Goal: Information Seeking & Learning: Learn about a topic

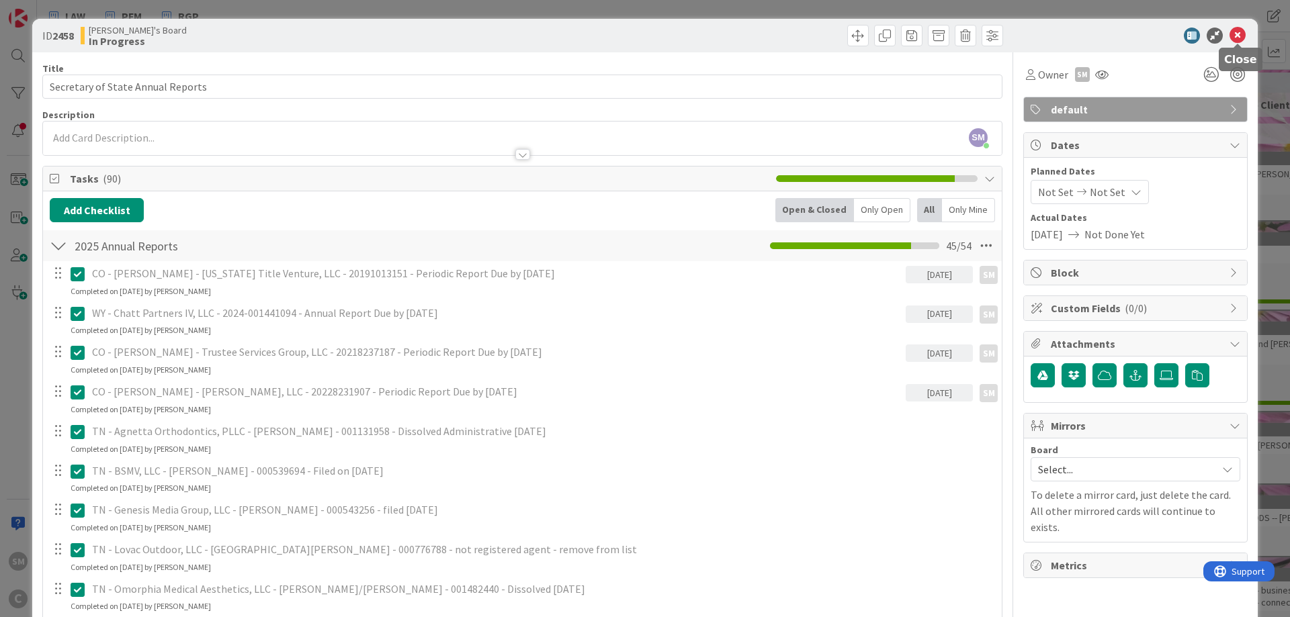
click at [1240, 36] on icon at bounding box center [1237, 36] width 16 height 16
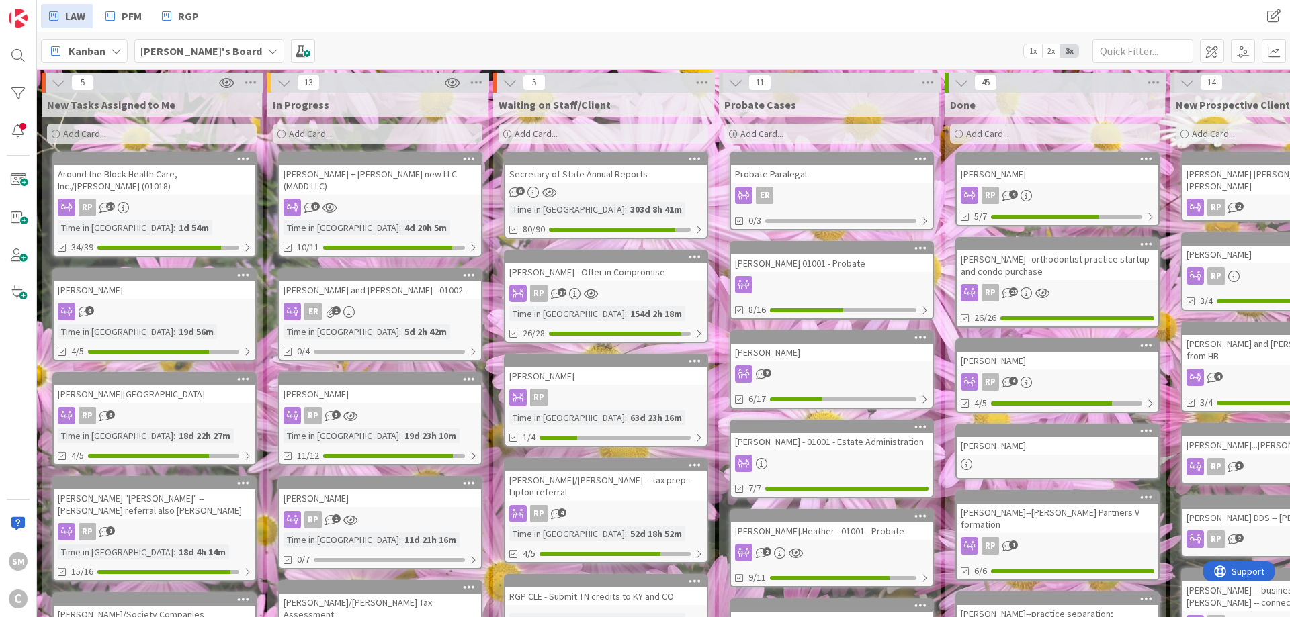
click at [375, 183] on div "[PERSON_NAME] + [PERSON_NAME] new LLC (MADD LLC) 8 Time in [GEOGRAPHIC_DATA] : …" at bounding box center [380, 204] width 204 height 105
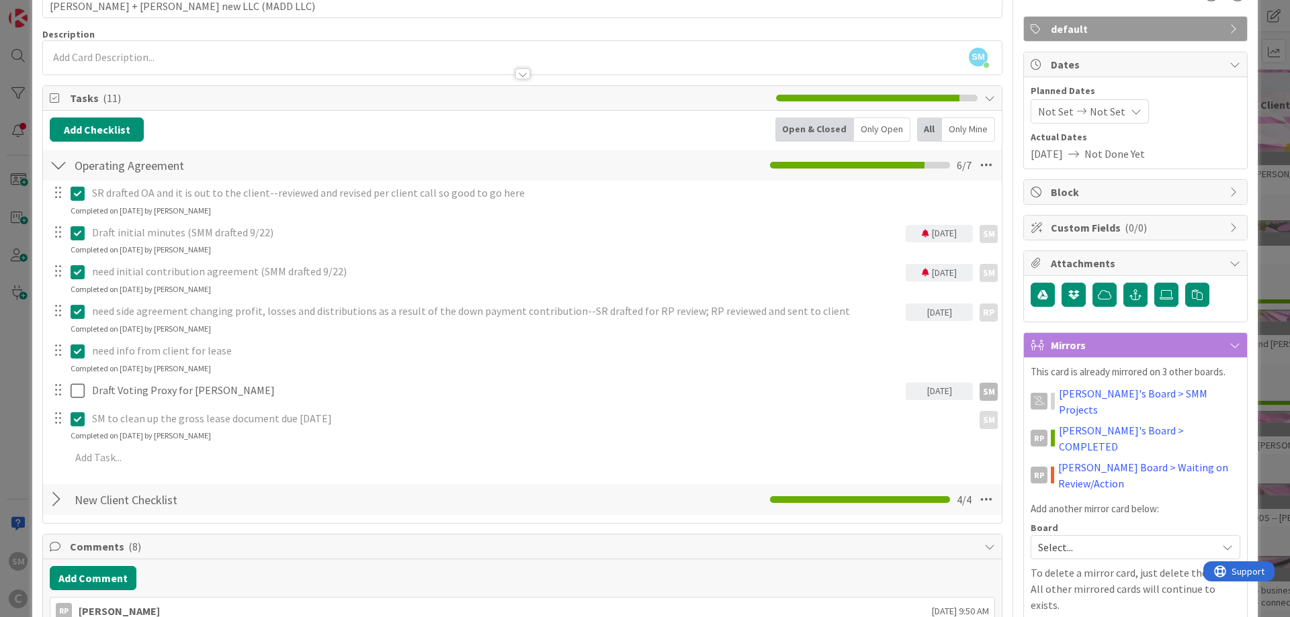
scroll to position [403, 0]
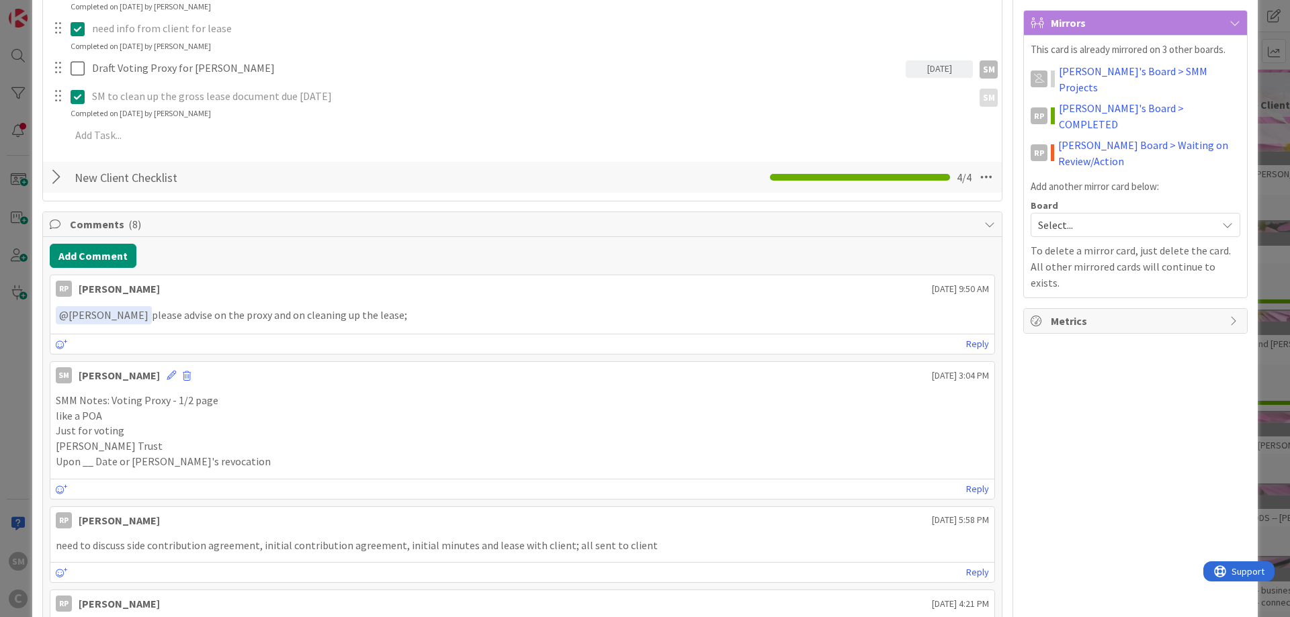
click at [123, 403] on p "SMM Notes: Voting Proxy - 1/2 page" at bounding box center [522, 400] width 933 height 15
drag, startPoint x: 74, startPoint y: 417, endPoint x: 87, endPoint y: 418, distance: 12.8
click at [87, 418] on p "like a POA" at bounding box center [522, 415] width 933 height 15
click at [146, 419] on p "like a POA" at bounding box center [522, 415] width 933 height 15
drag, startPoint x: 57, startPoint y: 431, endPoint x: 165, endPoint y: 445, distance: 109.0
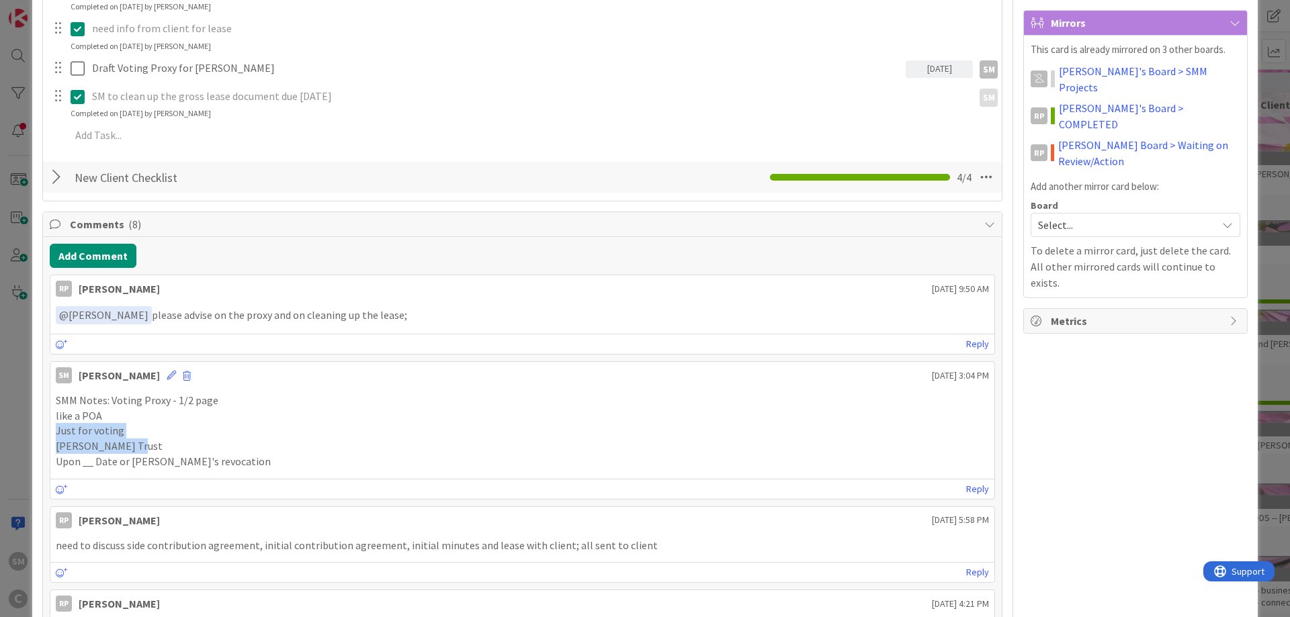
click at [145, 445] on div "SMM Notes: Voting Proxy - 1/2 page like a POA Just for voting [PERSON_NAME] Tru…" at bounding box center [522, 431] width 933 height 77
click at [181, 448] on p "[PERSON_NAME] Trust" at bounding box center [522, 446] width 933 height 15
click at [246, 452] on p "[PERSON_NAME] Trust" at bounding box center [522, 446] width 933 height 15
click at [177, 448] on p "[PERSON_NAME] Trust" at bounding box center [522, 446] width 933 height 15
click at [128, 460] on p "Upon __ Date or [PERSON_NAME]'s revocation" at bounding box center [522, 461] width 933 height 15
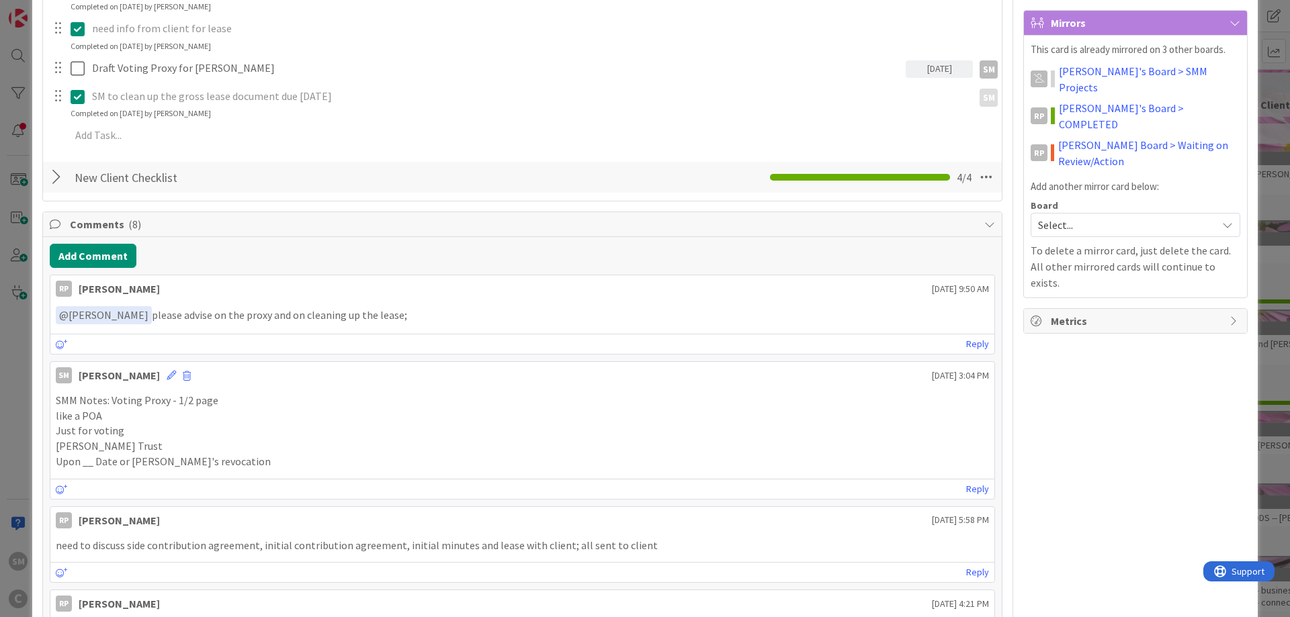
click at [86, 416] on p "like a POA" at bounding box center [522, 415] width 933 height 15
click at [159, 463] on p "Upon __ Date or [PERSON_NAME]'s revocation" at bounding box center [522, 461] width 933 height 15
click at [164, 464] on p "Upon __ Date or [PERSON_NAME]'s revocation" at bounding box center [522, 461] width 933 height 15
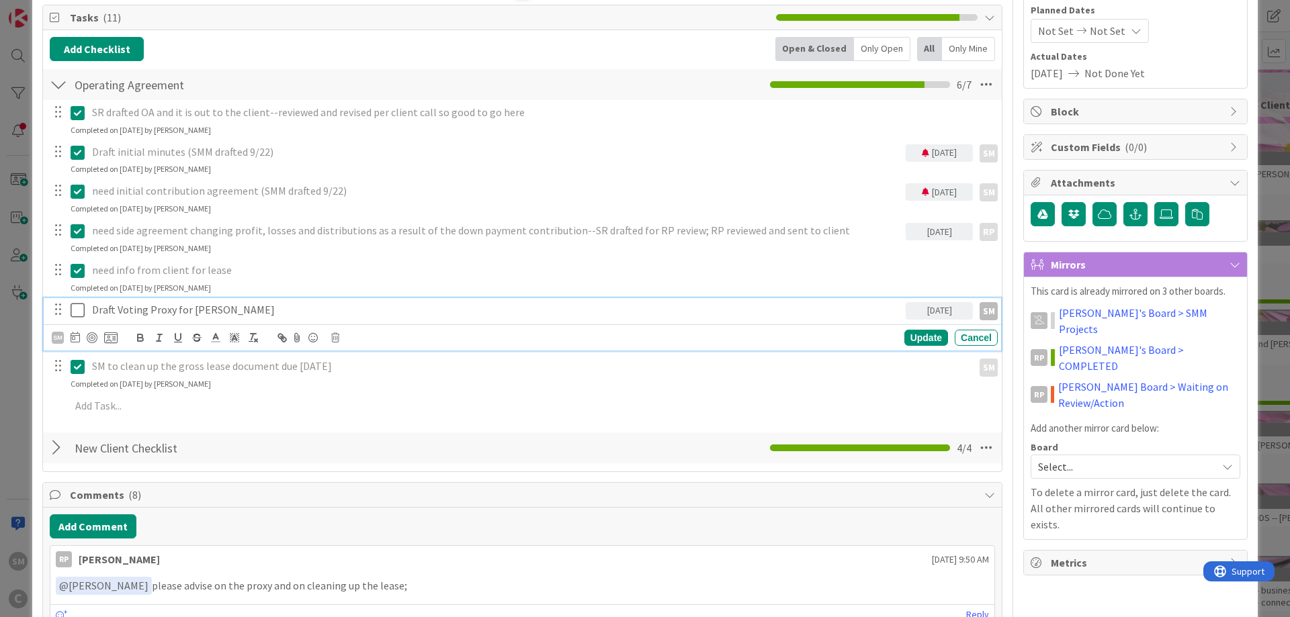
click at [115, 310] on p "Draft Voting Proxy for [PERSON_NAME]" at bounding box center [496, 309] width 808 height 15
click at [238, 308] on p "Draft Voting Proxy for [PERSON_NAME]" at bounding box center [496, 309] width 808 height 15
click at [79, 311] on icon at bounding box center [78, 310] width 14 height 16
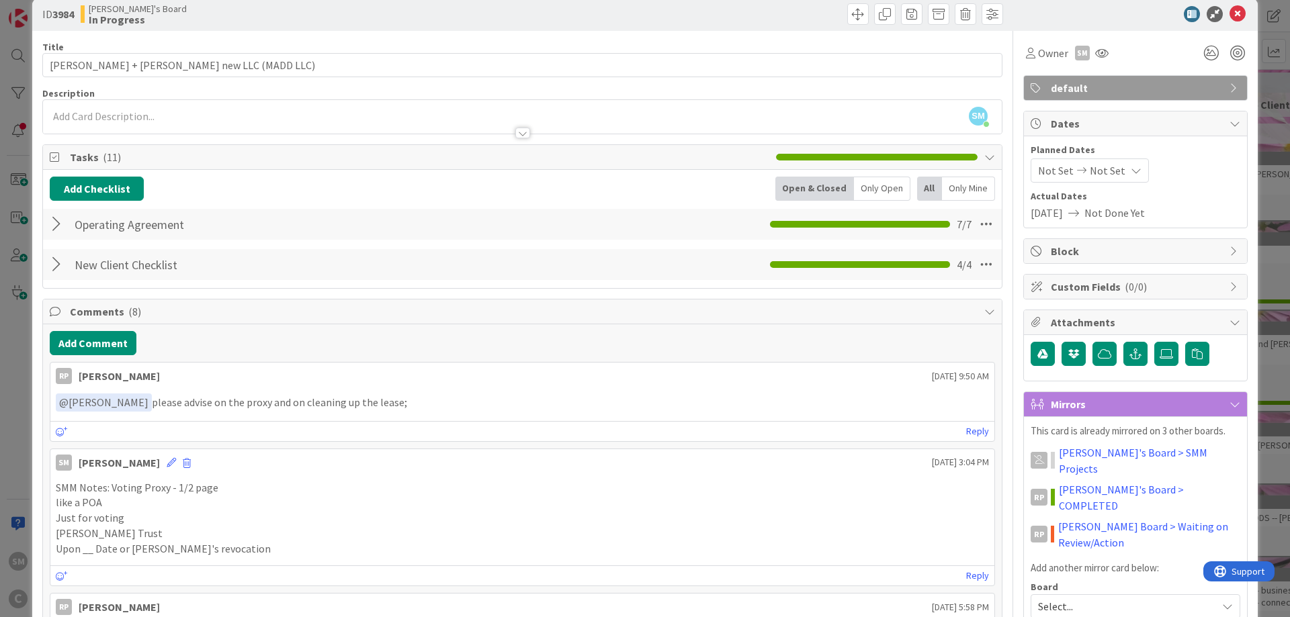
scroll to position [0, 0]
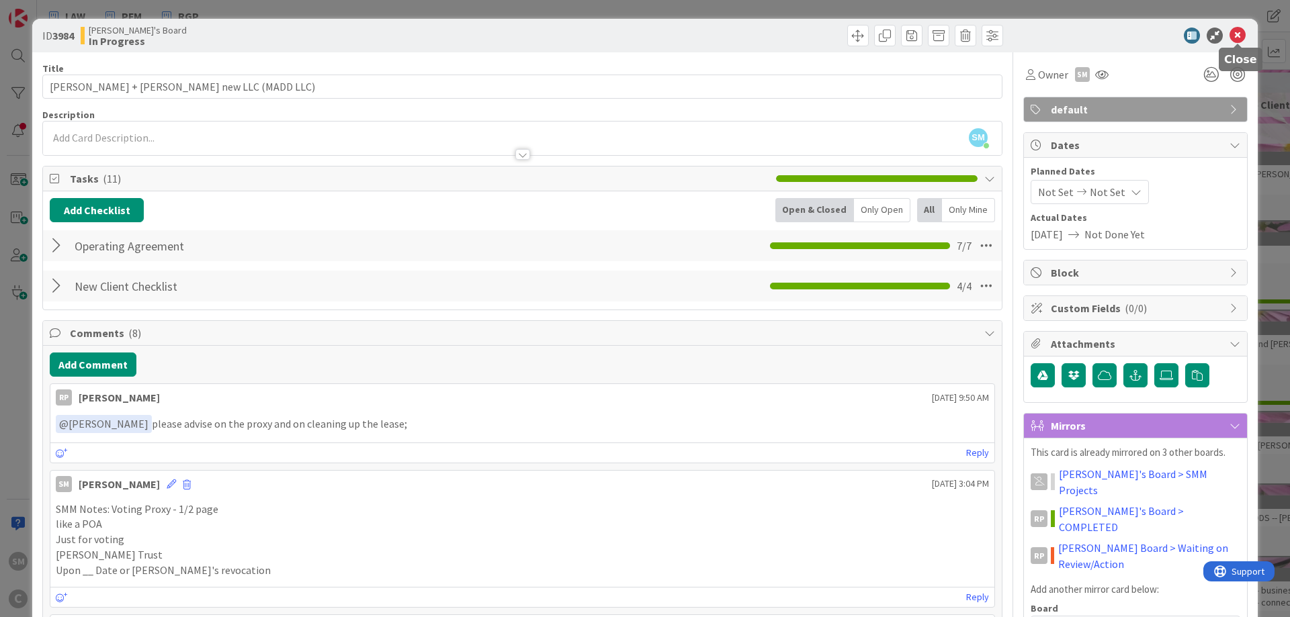
click at [1239, 40] on icon at bounding box center [1237, 36] width 16 height 16
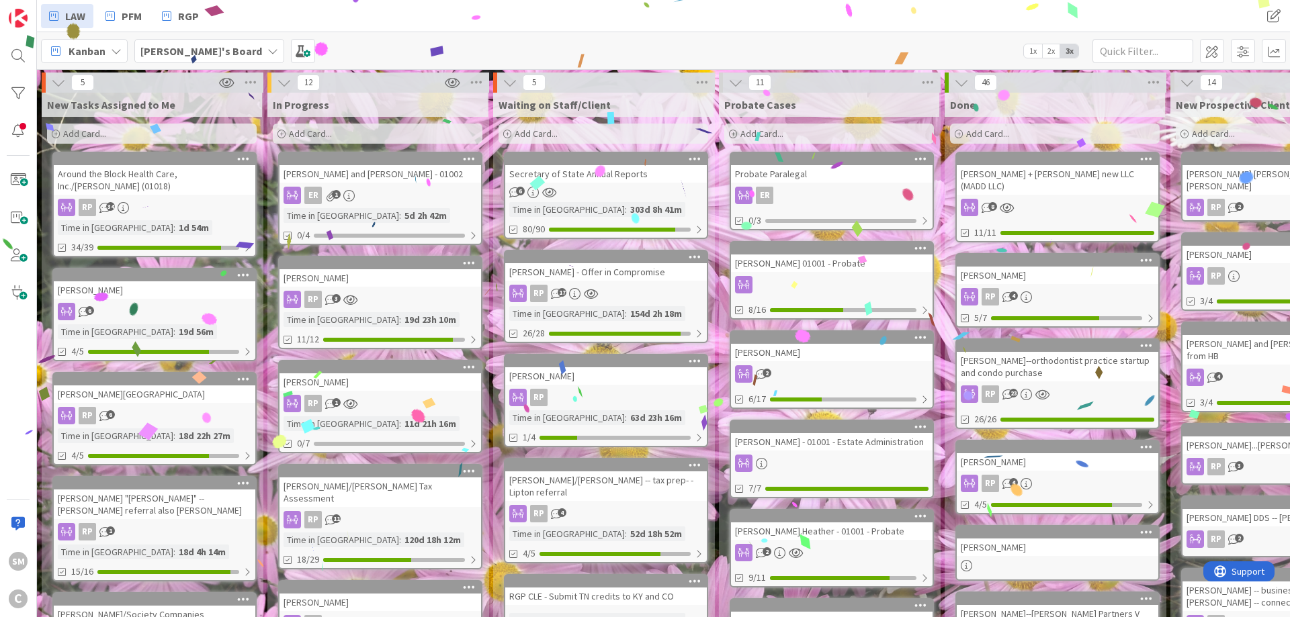
click at [340, 175] on div "[PERSON_NAME] and [PERSON_NAME] - 01002" at bounding box center [379, 173] width 201 height 17
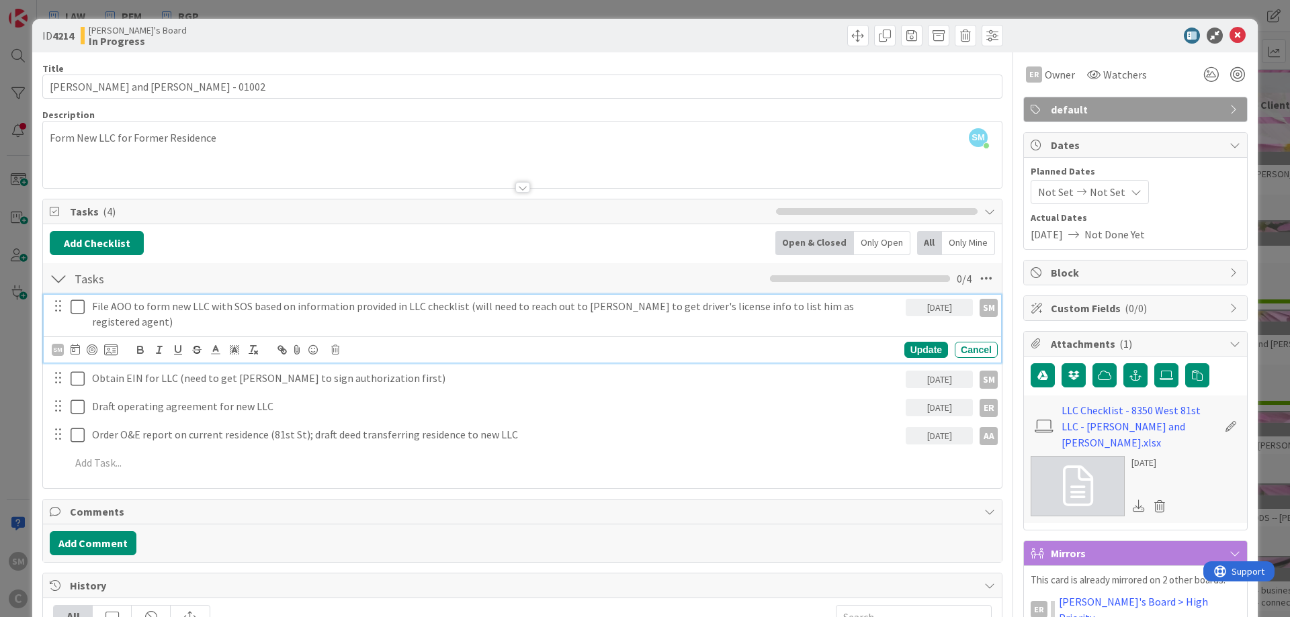
click at [547, 308] on p "File AOO to form new LLC with SOS based on information provided in LLC checklis…" at bounding box center [496, 314] width 808 height 30
click at [617, 191] on div "Title 32 / 128 [PERSON_NAME] and [PERSON_NAME] - 01002 Description SM [PERSON_N…" at bounding box center [522, 542] width 960 height 980
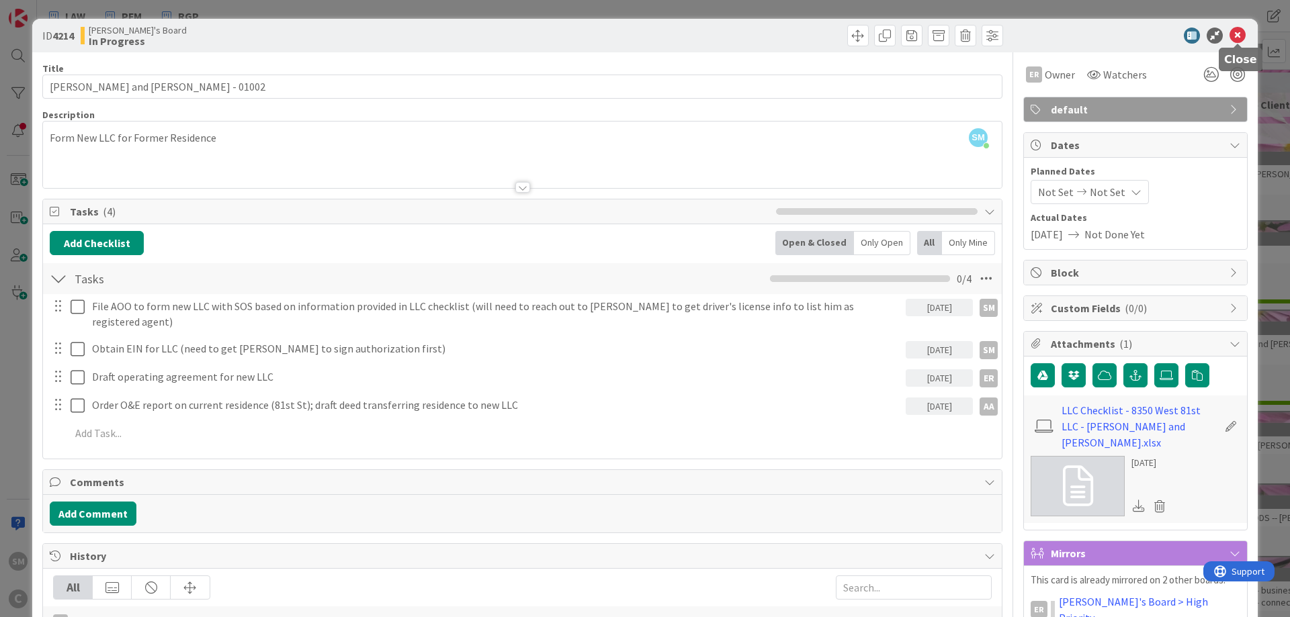
click at [1234, 38] on icon at bounding box center [1237, 36] width 16 height 16
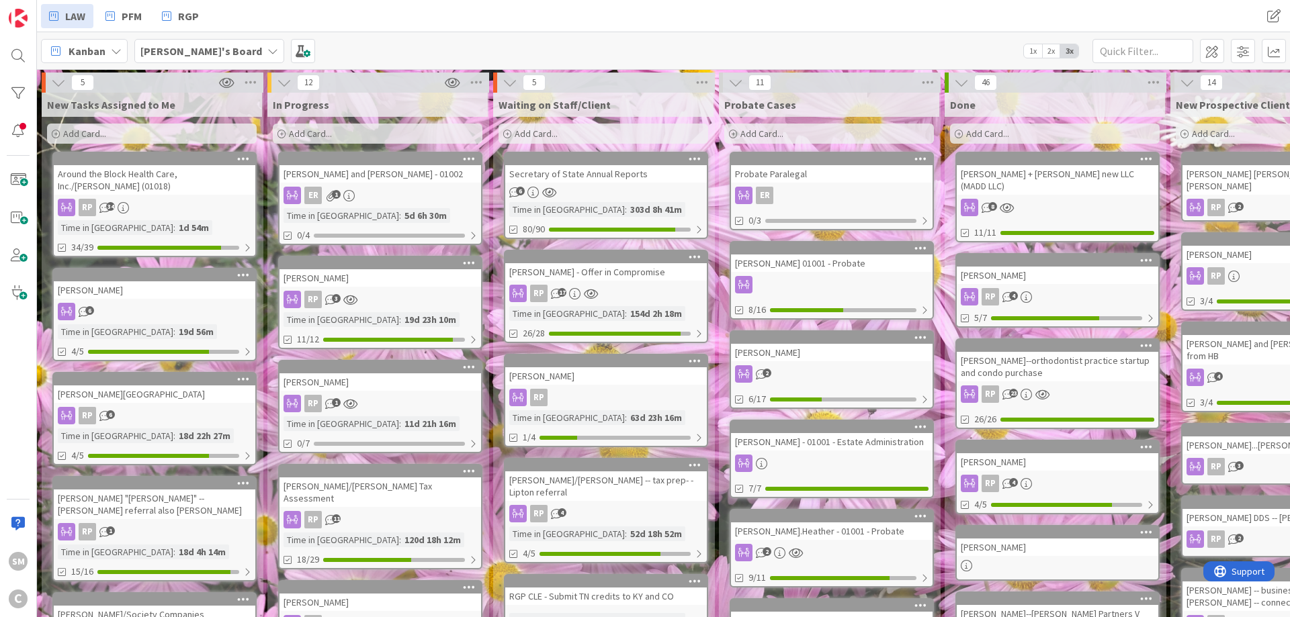
click at [355, 298] on icon at bounding box center [350, 299] width 14 height 11
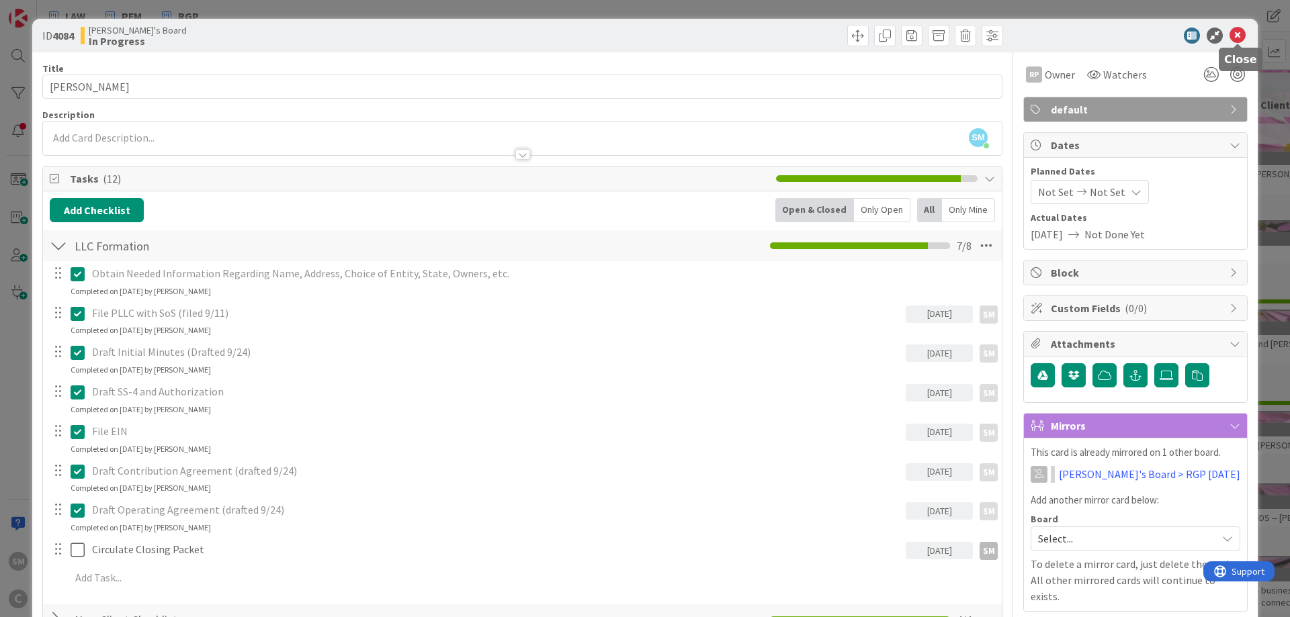
click at [1237, 34] on icon at bounding box center [1237, 36] width 16 height 16
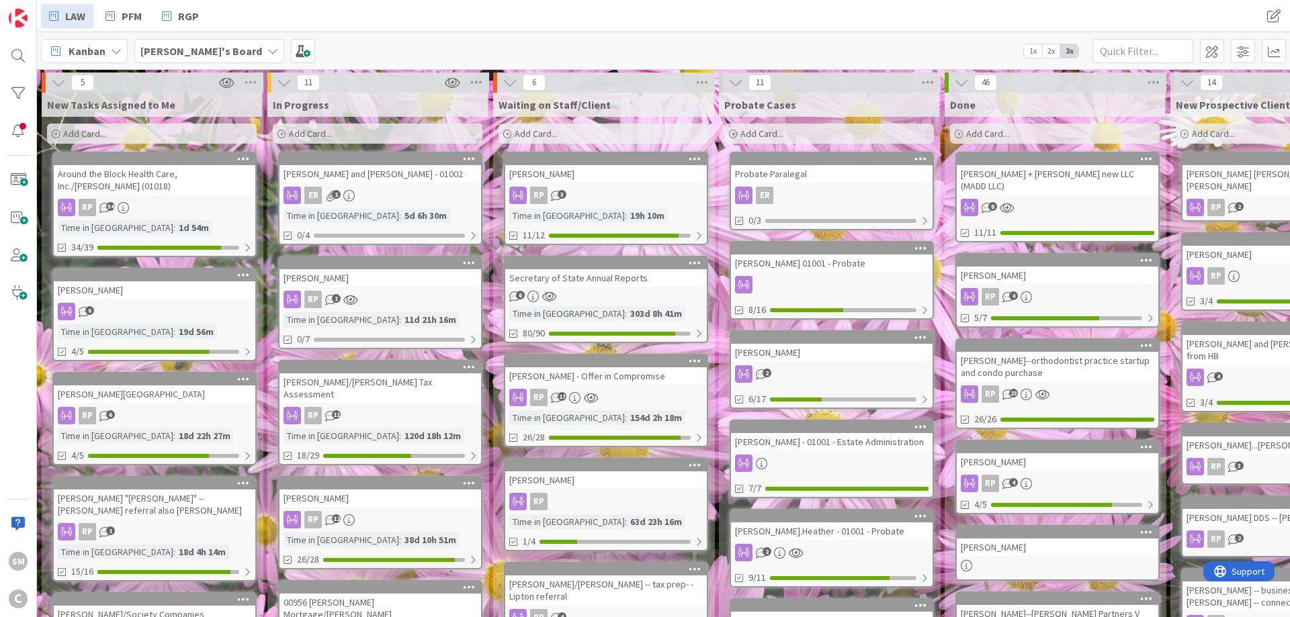
click at [387, 274] on div "[PERSON_NAME]" at bounding box center [379, 277] width 201 height 17
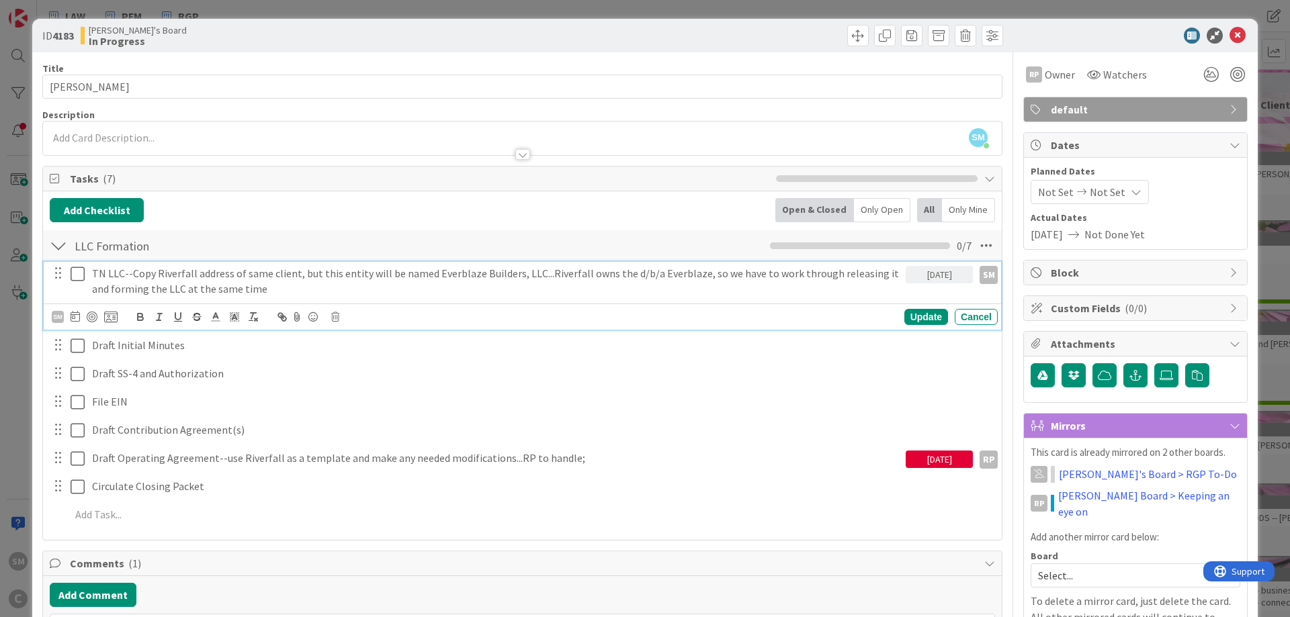
click at [107, 275] on p "TN LLC--Copy Riverfall address of same client, but this entity will be named Ev…" at bounding box center [496, 281] width 808 height 30
click at [288, 292] on p "TN LLC--Copy Riverfall address of same client, but this entity will be named Ev…" at bounding box center [496, 281] width 808 height 30
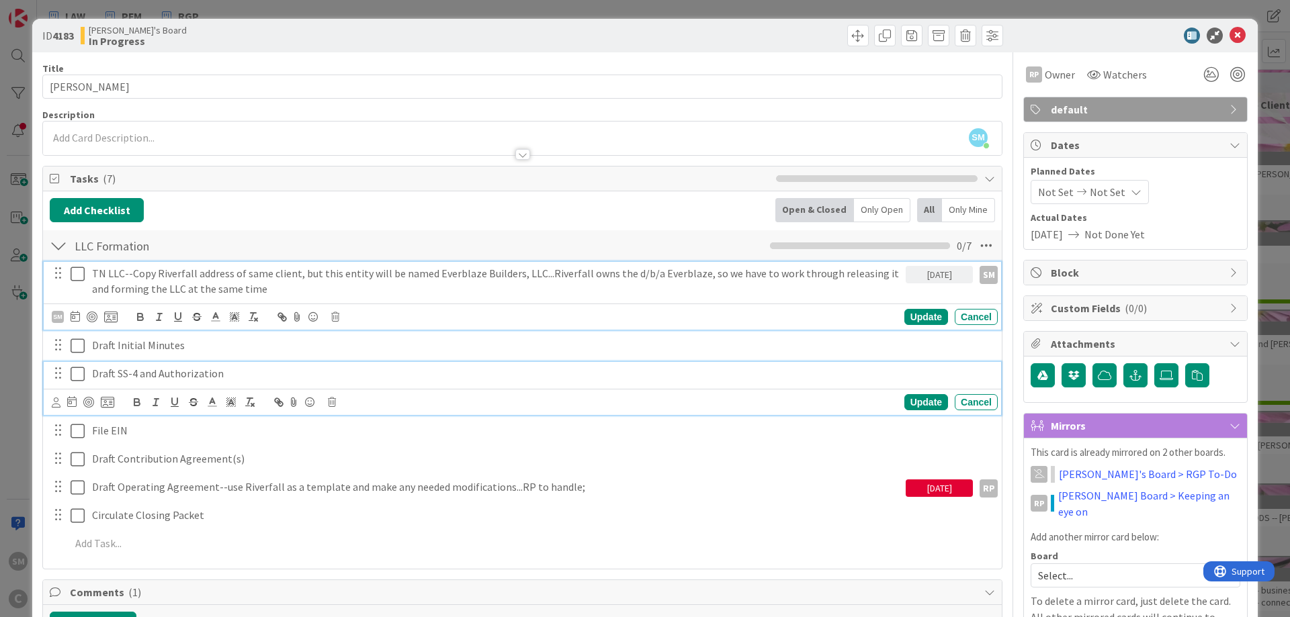
click at [125, 377] on p "Draft SS-4 and Authorization" at bounding box center [542, 373] width 900 height 15
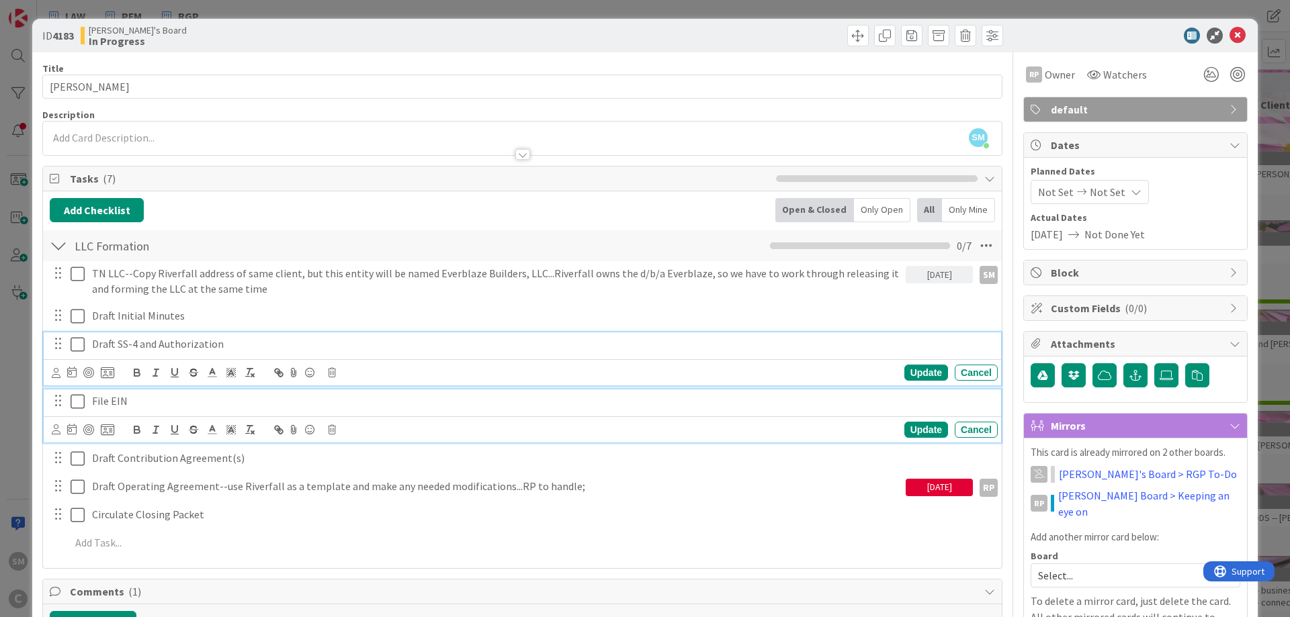
click at [120, 396] on p "File EIN" at bounding box center [542, 401] width 900 height 15
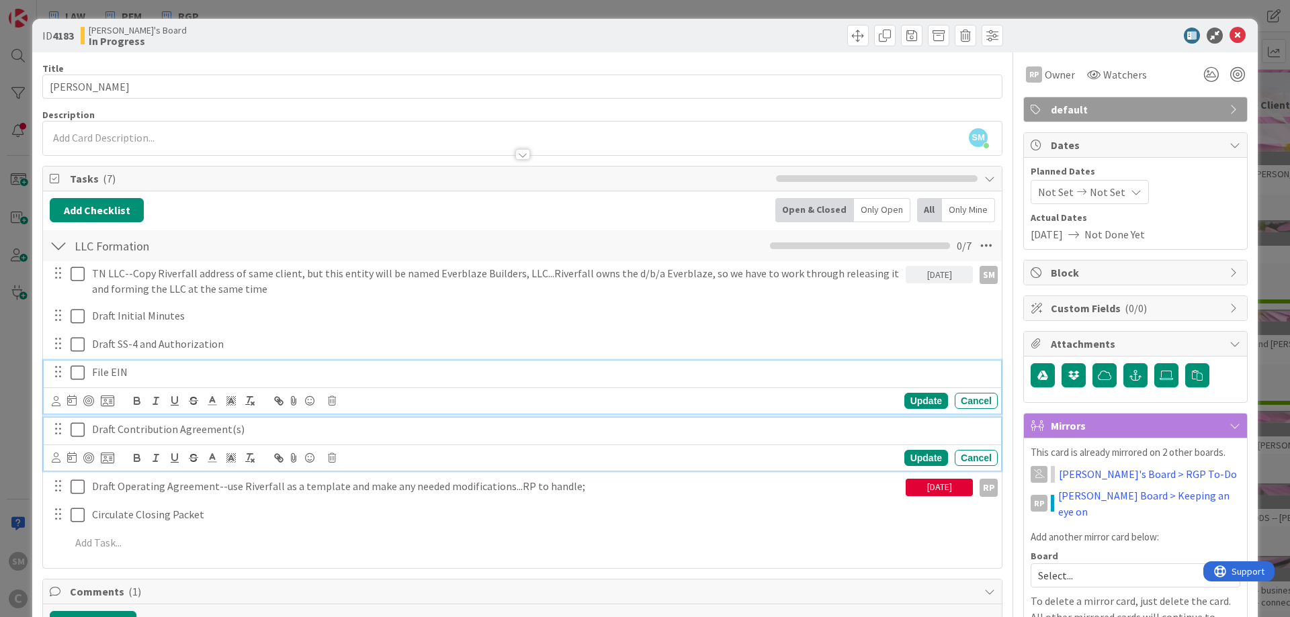
click at [144, 431] on p "Draft Contribution Agreement(s)" at bounding box center [542, 429] width 900 height 15
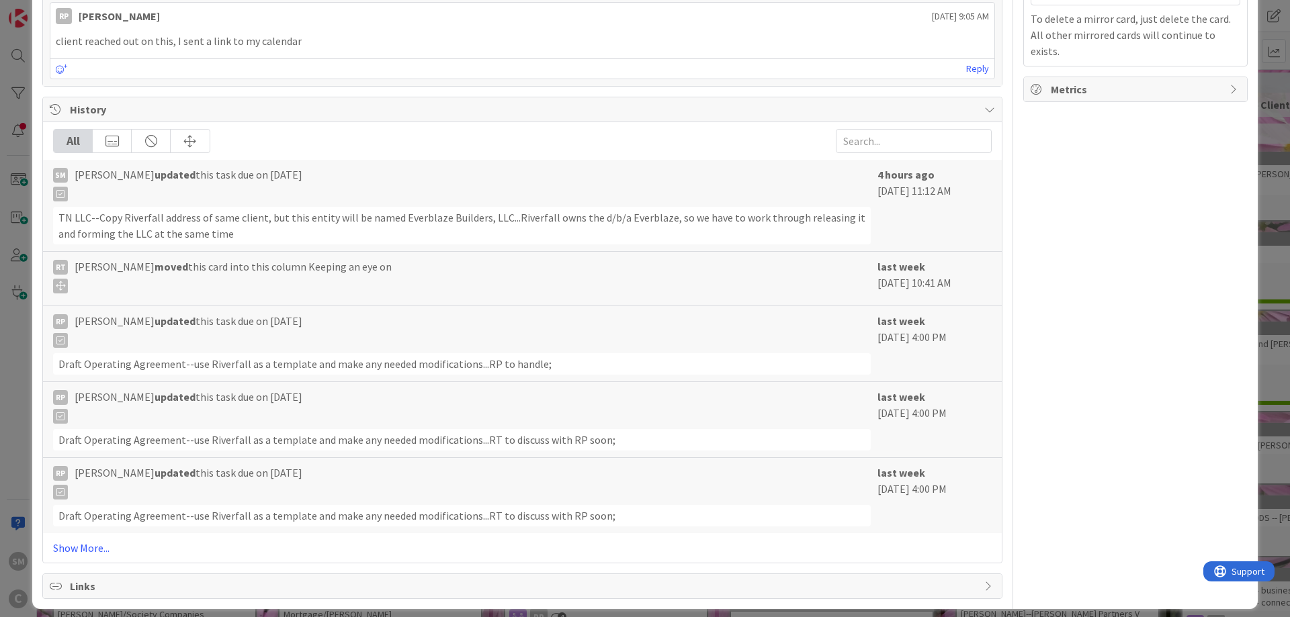
scroll to position [593, 0]
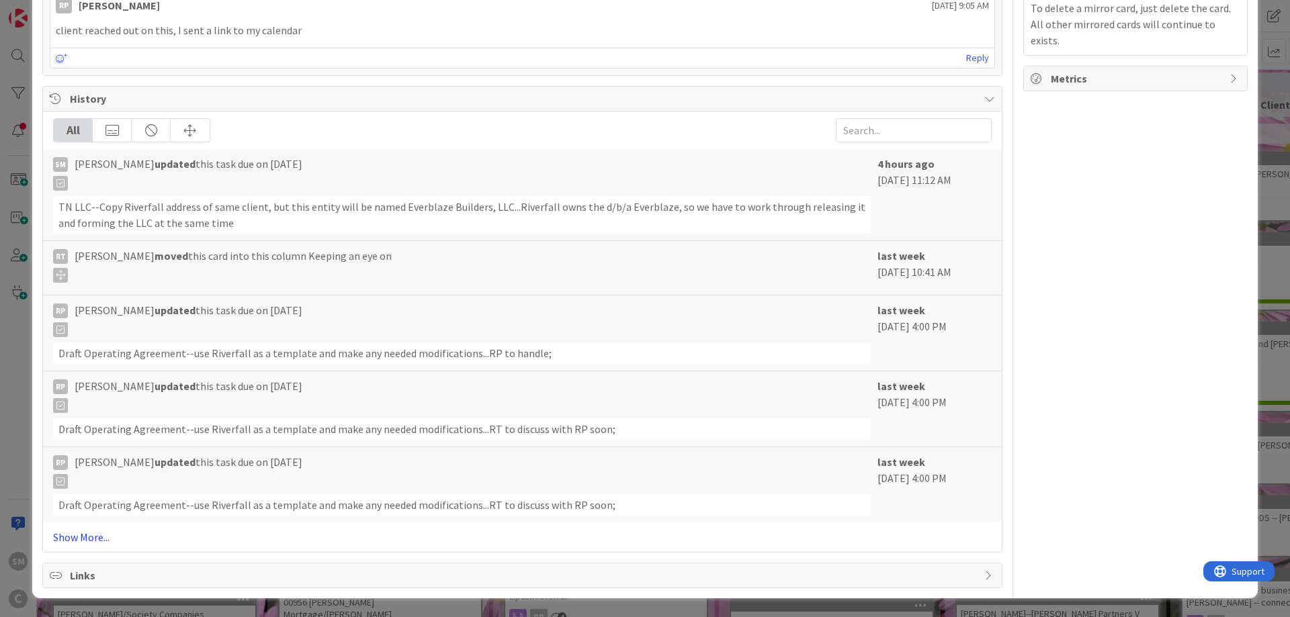
click at [101, 533] on link "Show More..." at bounding box center [522, 537] width 938 height 16
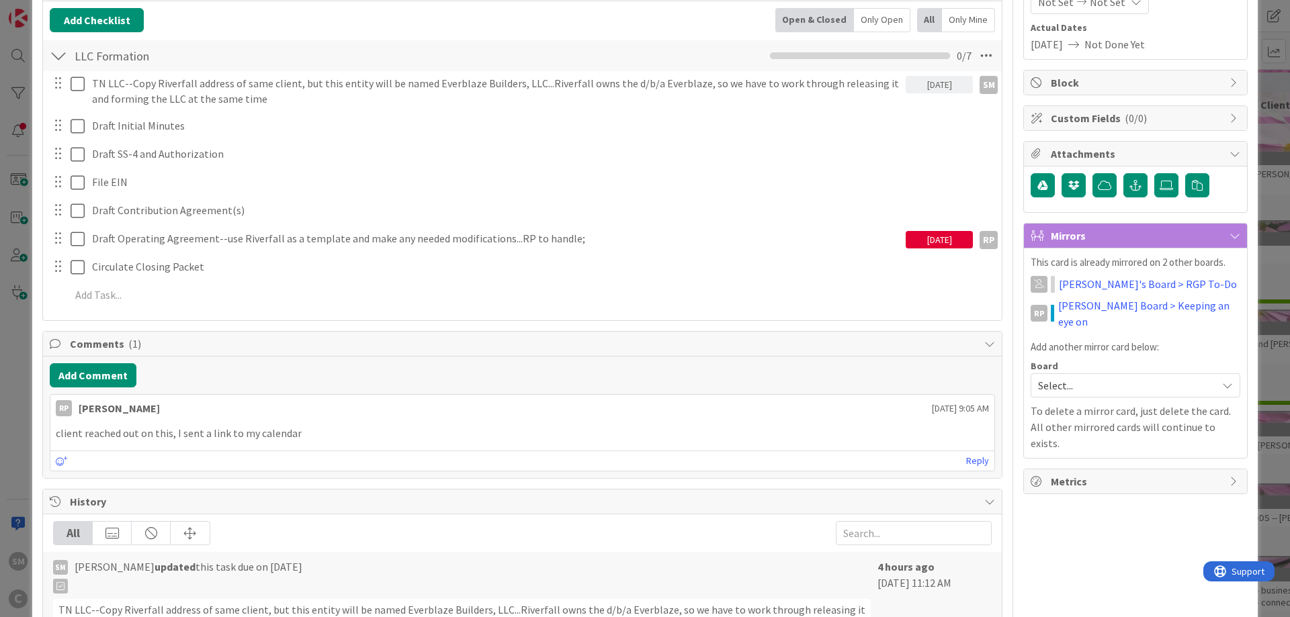
scroll to position [0, 0]
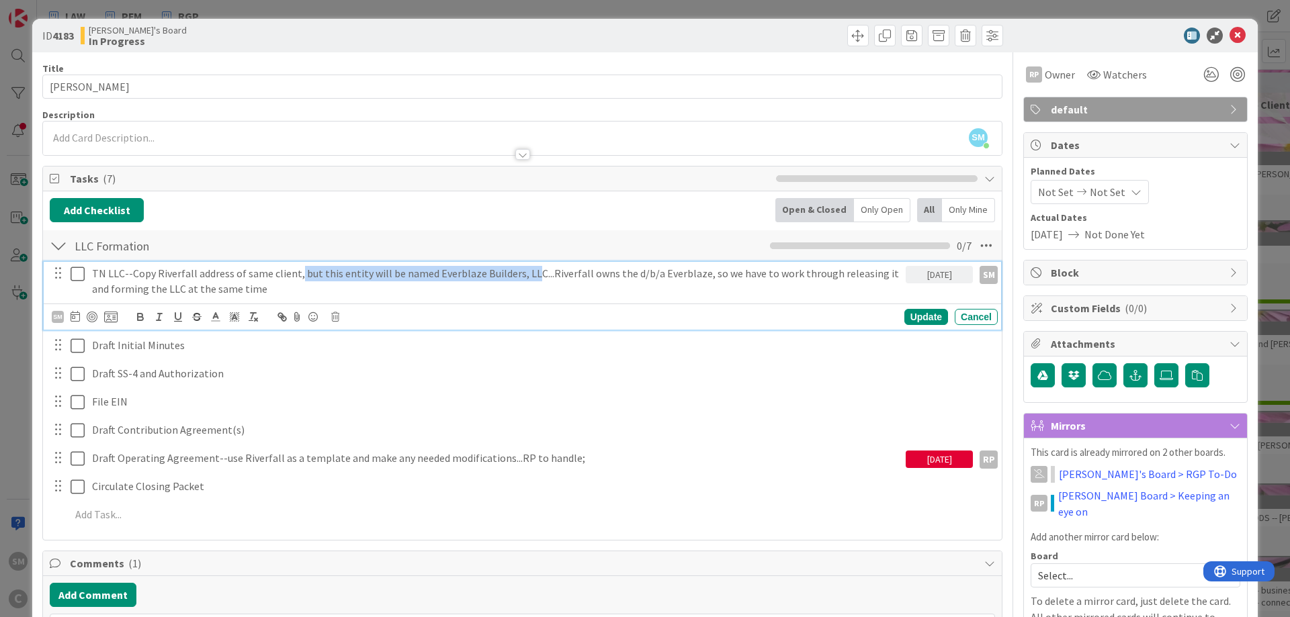
drag, startPoint x: 296, startPoint y: 275, endPoint x: 524, endPoint y: 270, distance: 227.7
click at [524, 270] on p "TN LLC--Copy Riverfall address of same client, but this entity will be named Ev…" at bounding box center [496, 281] width 808 height 30
click at [503, 271] on p "TN LLC--Copy Riverfall address of same client, but this entity will be named Ev…" at bounding box center [496, 281] width 808 height 30
click at [581, 274] on p "TN LLC--Copy Riverfall address of same client, but this entity will be named Ev…" at bounding box center [496, 281] width 808 height 30
click at [656, 274] on p "TN LLC--Copy Riverfall address of same client, but this entity will be named Ev…" at bounding box center [496, 281] width 808 height 30
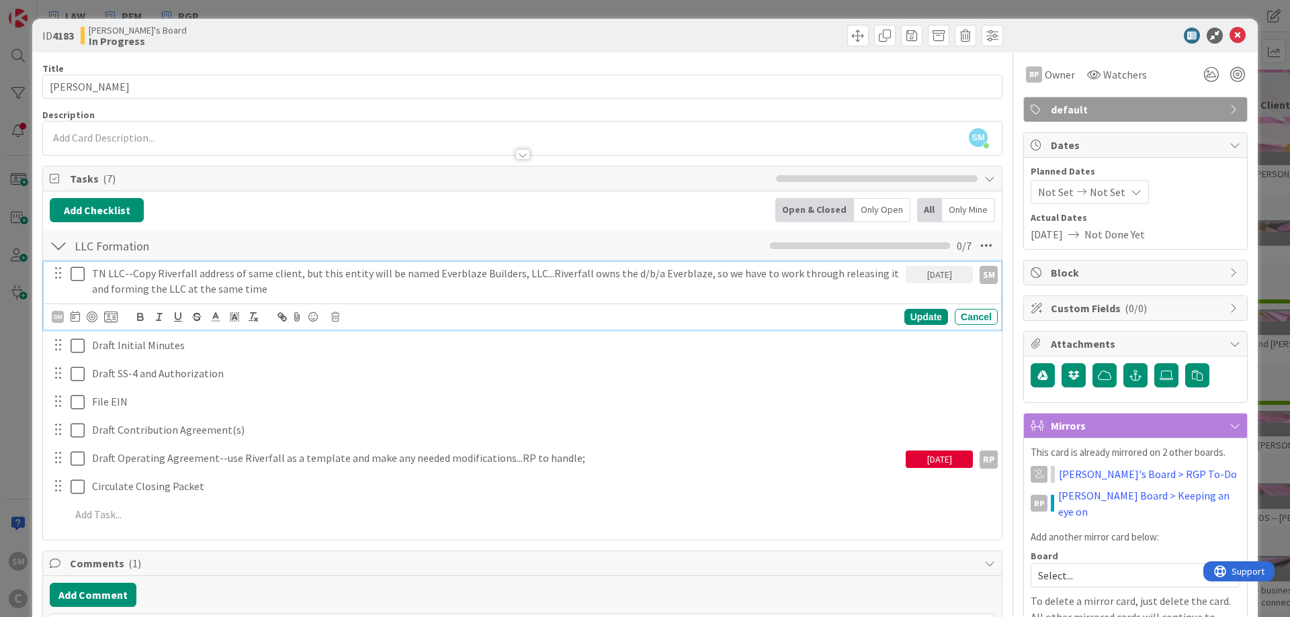
click at [703, 273] on p "TN LLC--Copy Riverfall address of same client, but this entity will be named Ev…" at bounding box center [496, 281] width 808 height 30
drag, startPoint x: 361, startPoint y: 274, endPoint x: 578, endPoint y: 274, distance: 216.9
click at [578, 274] on p "TN LLC--Copy Riverfall address of same client, but this entity will be named Ev…" at bounding box center [496, 281] width 808 height 30
click at [635, 274] on p "TN LLC--Copy Riverfall address of same client, but this entity will be named Ev…" at bounding box center [496, 281] width 808 height 30
drag, startPoint x: 539, startPoint y: 271, endPoint x: 696, endPoint y: 273, distance: 157.9
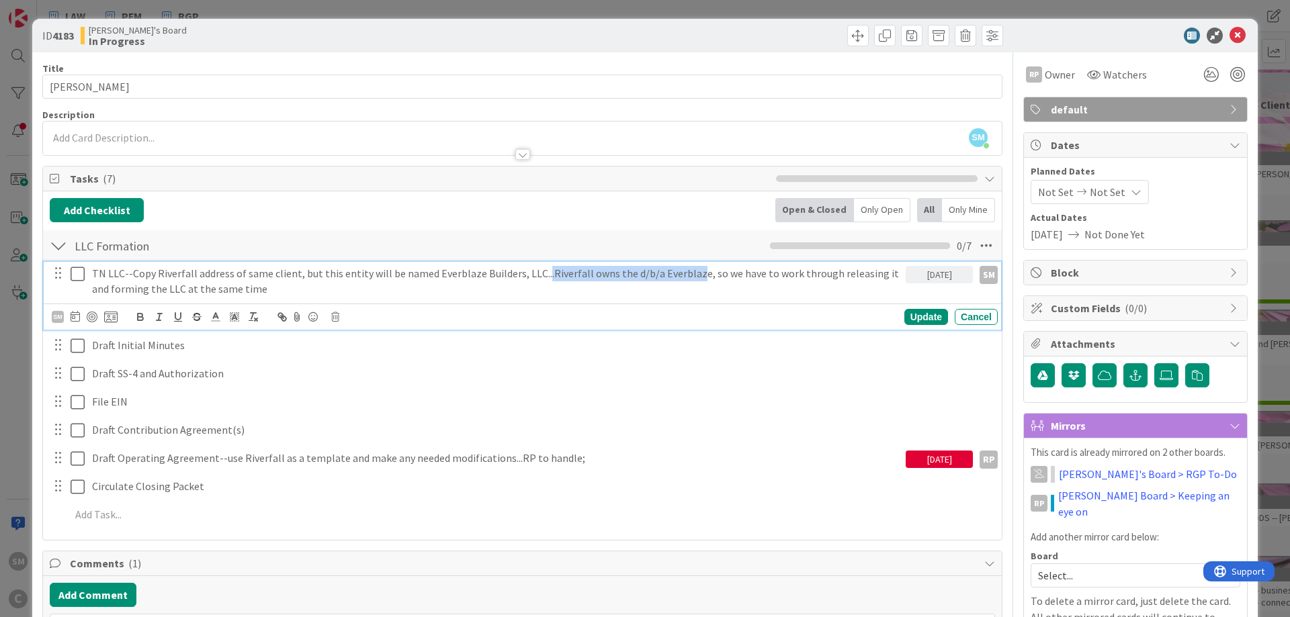
click at [689, 273] on p "TN LLC--Copy Riverfall address of same client, but this entity will be named Ev…" at bounding box center [496, 281] width 808 height 30
click at [725, 273] on p "TN LLC--Copy Riverfall address of same client, but this entity will be named Ev…" at bounding box center [496, 281] width 808 height 30
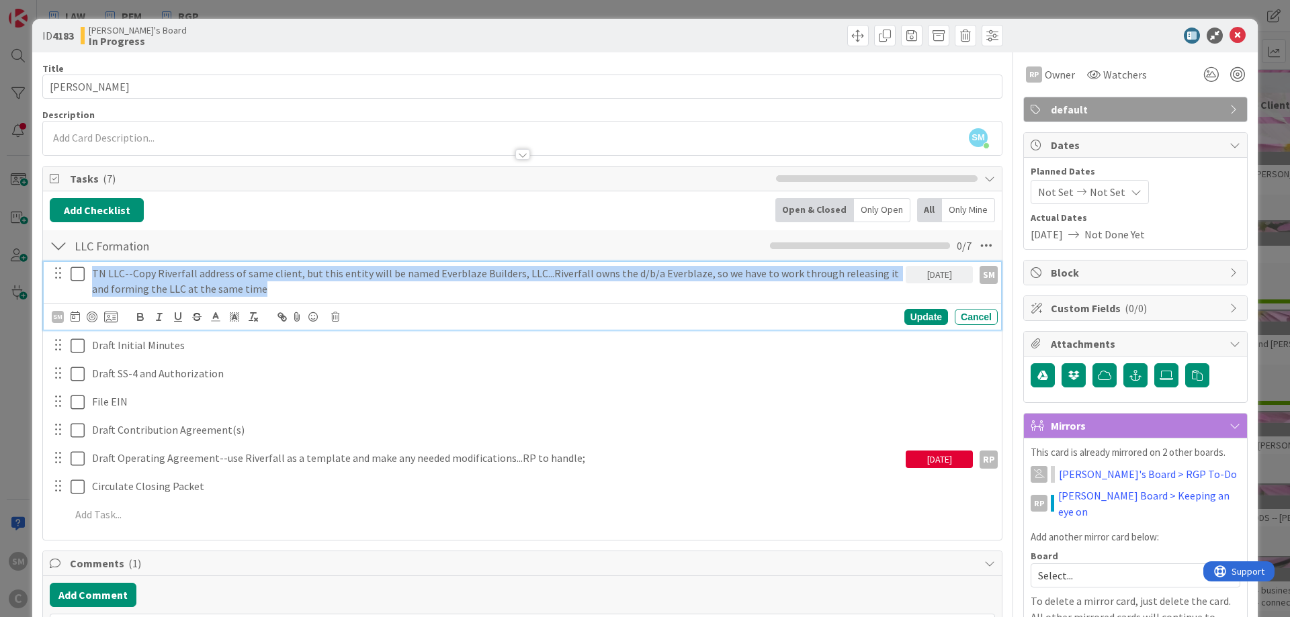
drag, startPoint x: 247, startPoint y: 287, endPoint x: 136, endPoint y: 276, distance: 112.0
click at [87, 265] on div "TN LLC--Copy Riverfall address of same client, but this entity will be named Ev…" at bounding box center [496, 281] width 819 height 38
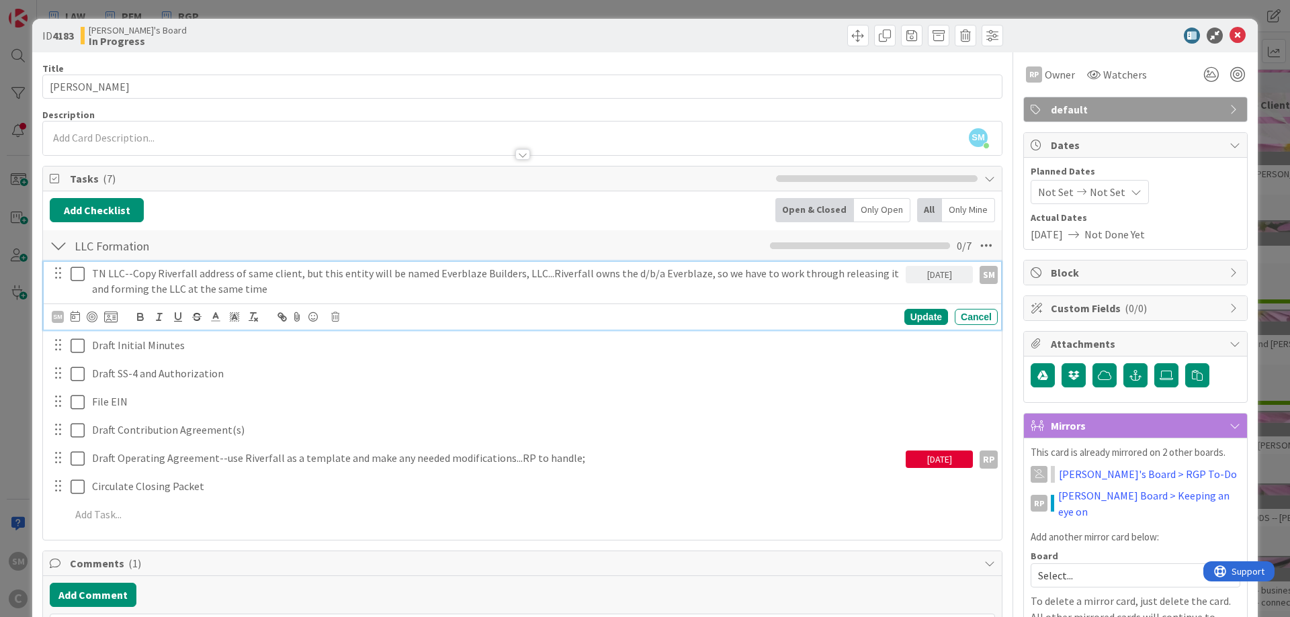
click at [373, 281] on p "TN LLC--Copy Riverfall address of same client, but this entity will be named Ev…" at bounding box center [496, 281] width 808 height 30
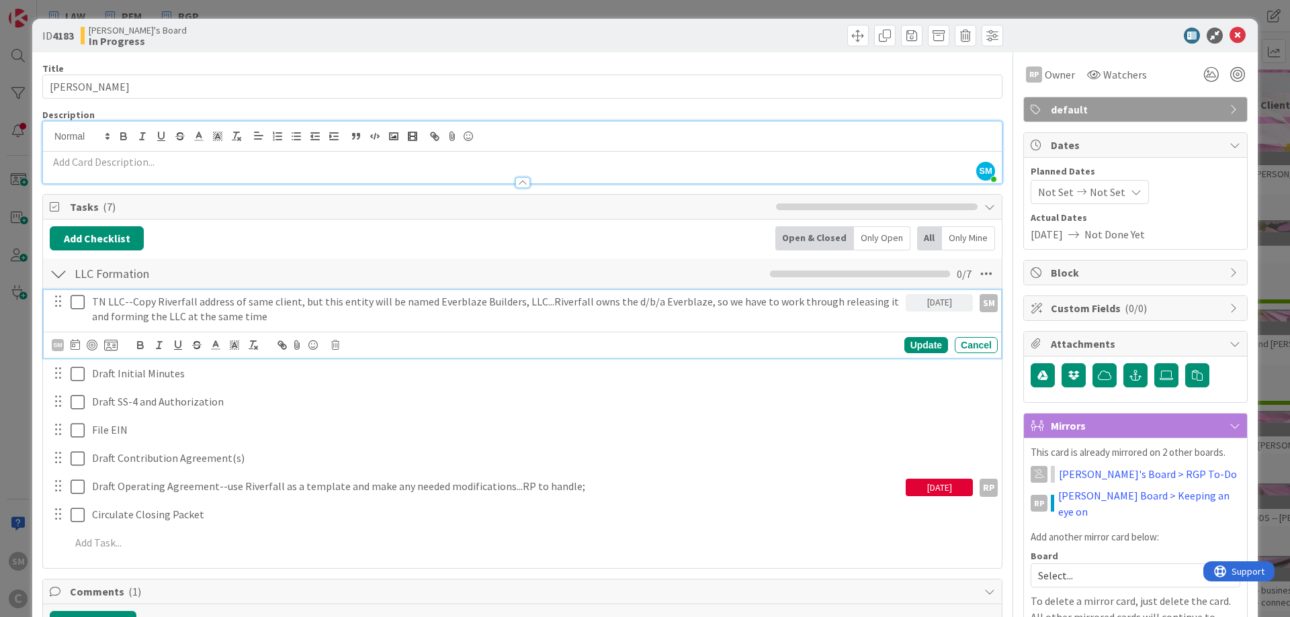
click at [367, 152] on div at bounding box center [522, 168] width 958 height 32
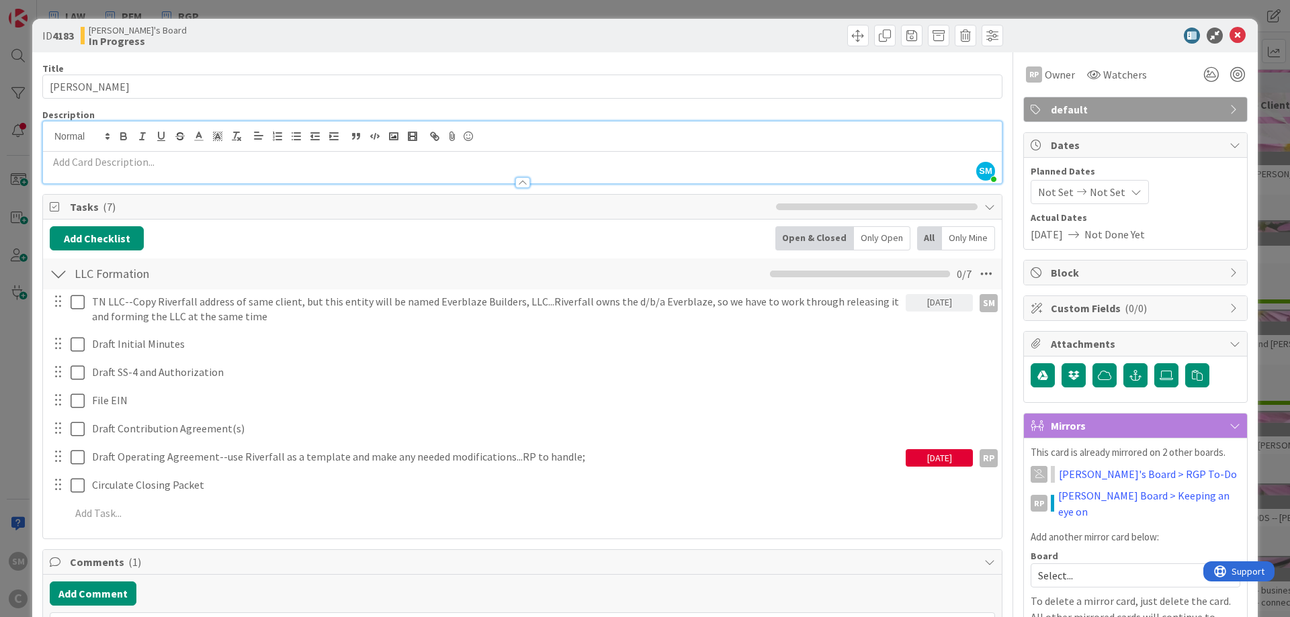
click at [192, 168] on p at bounding box center [522, 161] width 945 height 15
